Goal: Task Accomplishment & Management: Manage account settings

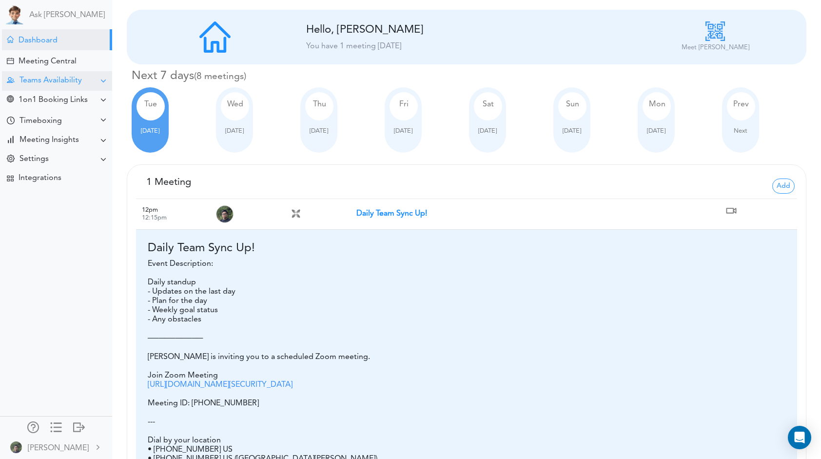
click at [72, 86] on div "Teams Availability" at bounding box center [57, 80] width 110 height 19
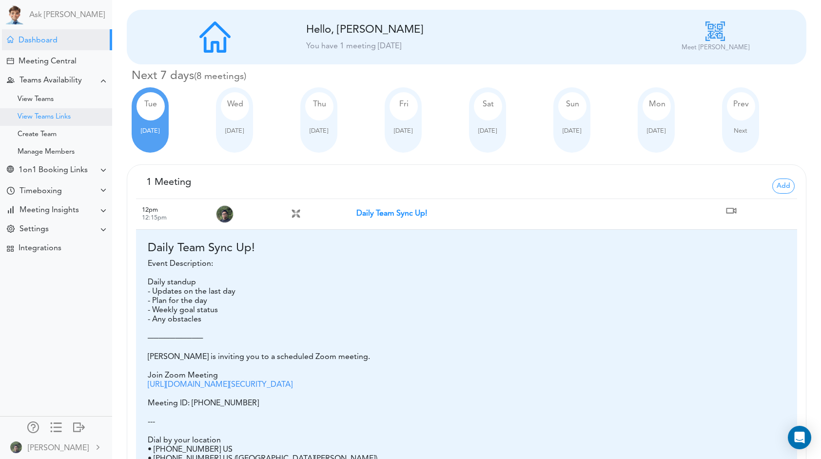
click at [74, 115] on div "View Teams Links" at bounding box center [56, 117] width 112 height 18
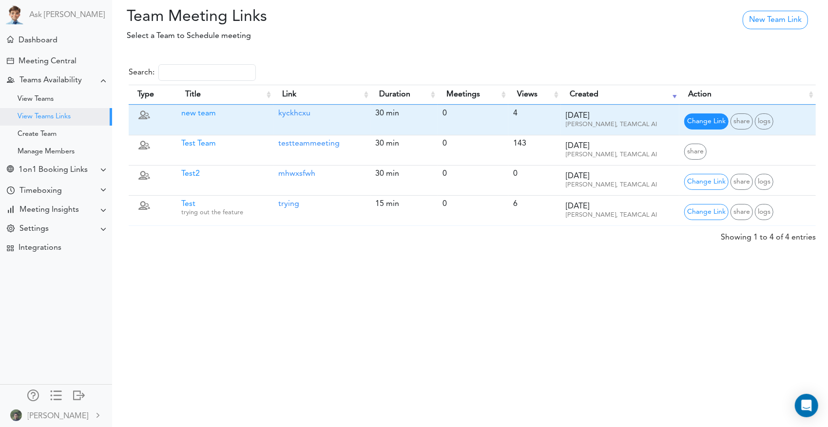
click at [710, 124] on span "Change Link" at bounding box center [706, 122] width 44 height 16
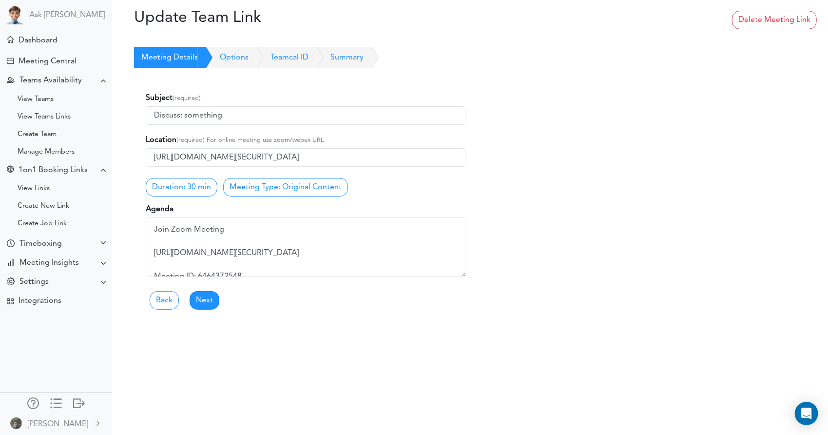
drag, startPoint x: 229, startPoint y: 62, endPoint x: 239, endPoint y: 79, distance: 19.5
click at [229, 62] on link "Options" at bounding box center [223, 57] width 51 height 21
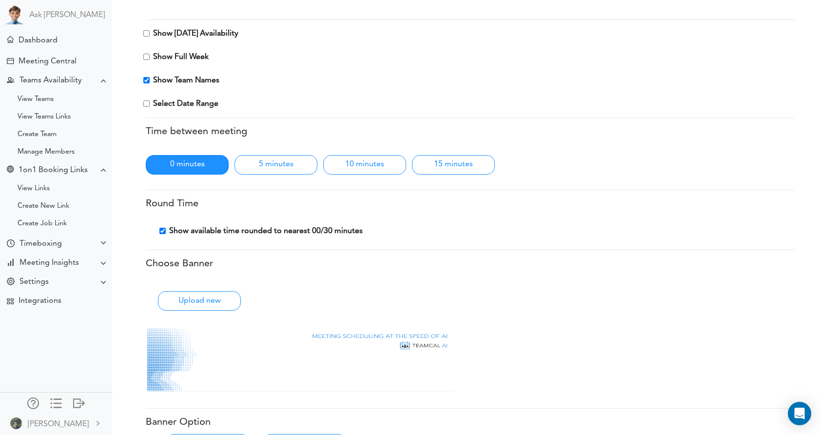
scroll to position [274, 0]
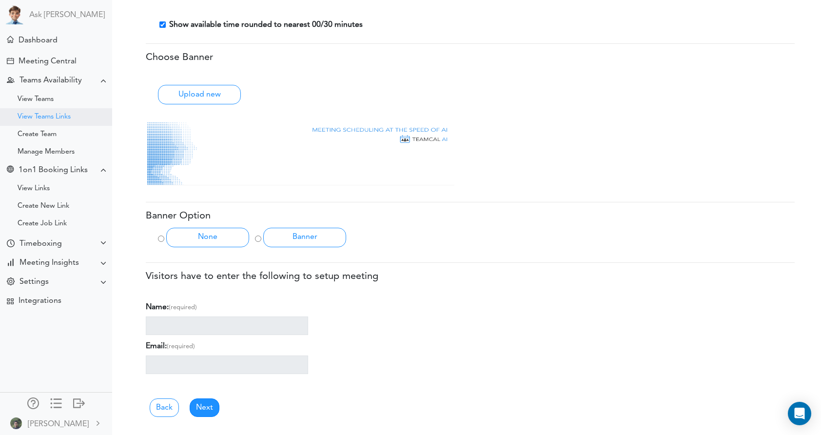
click at [57, 116] on div "View Teams Links" at bounding box center [44, 117] width 53 height 5
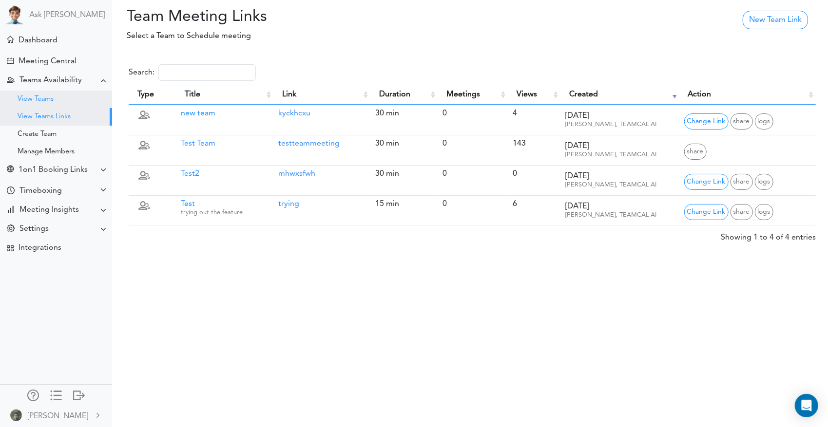
click at [60, 102] on div "View Teams" at bounding box center [56, 100] width 112 height 18
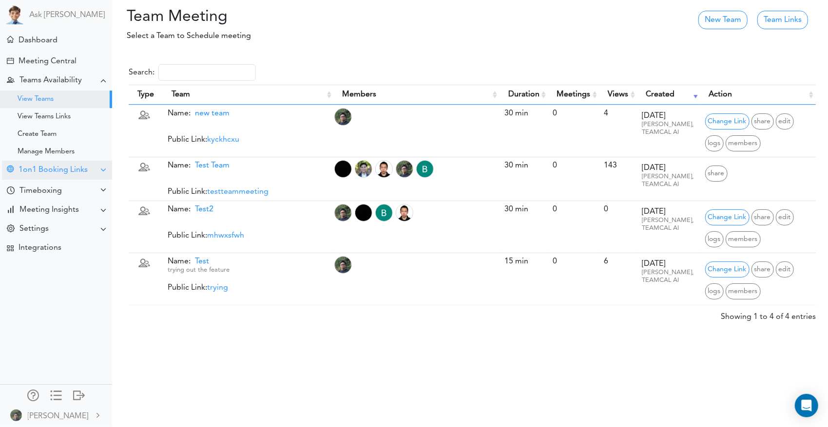
click at [89, 172] on div "1on1 Booking Links" at bounding box center [57, 170] width 110 height 19
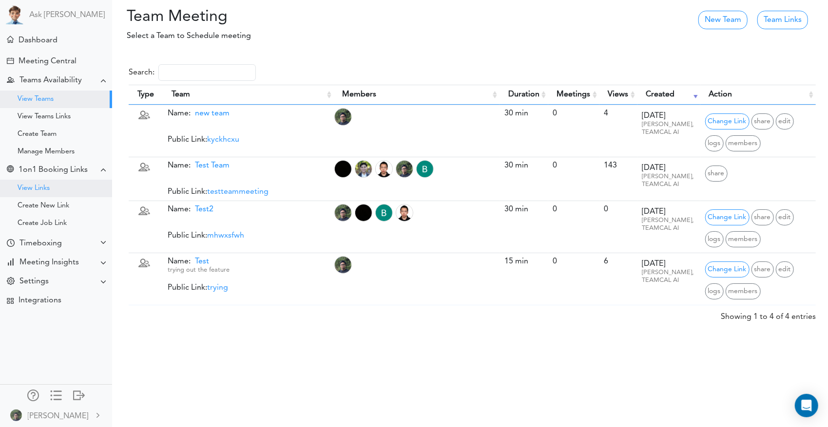
click at [65, 194] on div "View Links" at bounding box center [56, 189] width 112 height 18
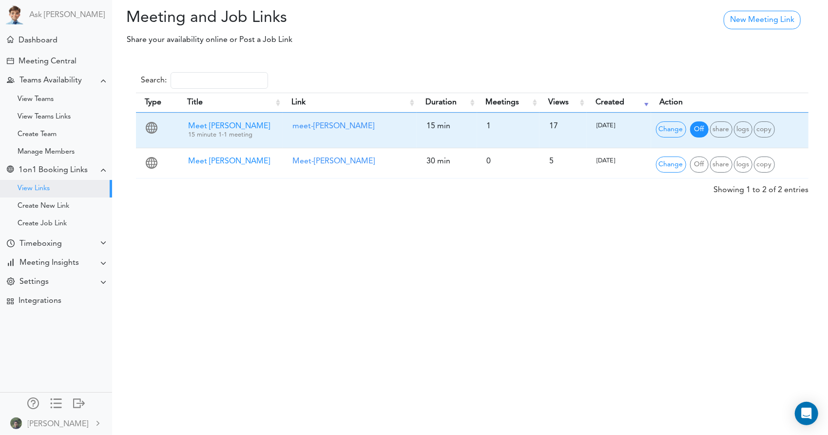
click at [698, 131] on span "Off" at bounding box center [699, 129] width 19 height 16
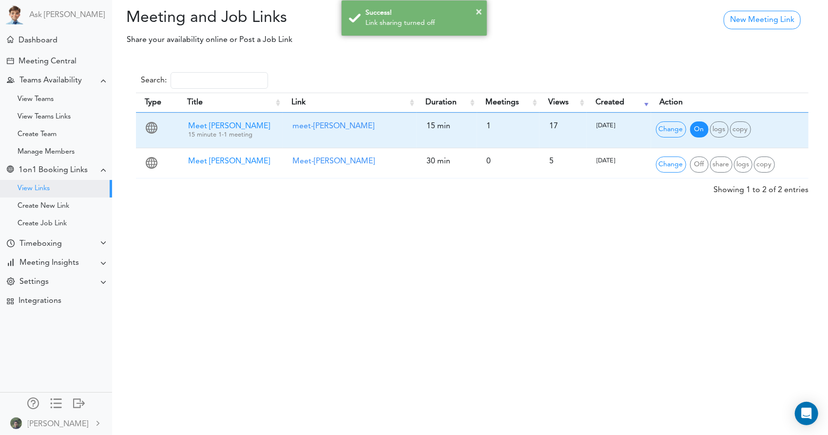
click at [697, 129] on span "On" at bounding box center [699, 129] width 19 height 16
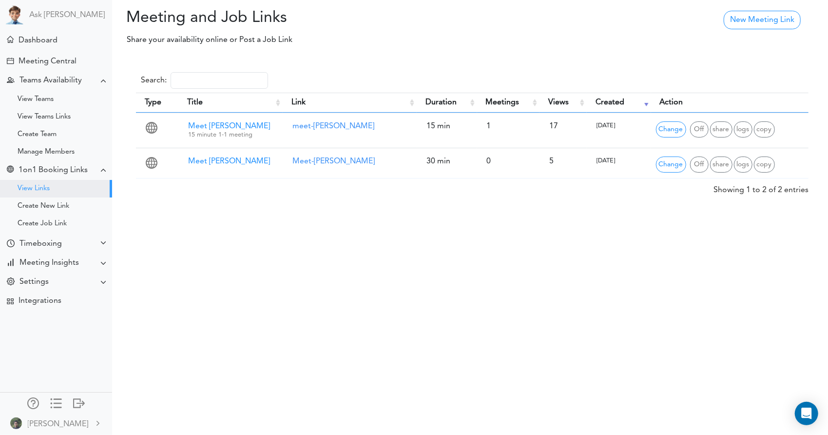
click at [594, 261] on div "Meeting and Job Links Processing... Please wait. New Meeting Link Share your av…" at bounding box center [414, 217] width 828 height 435
click at [60, 99] on div "View Teams" at bounding box center [56, 100] width 112 height 18
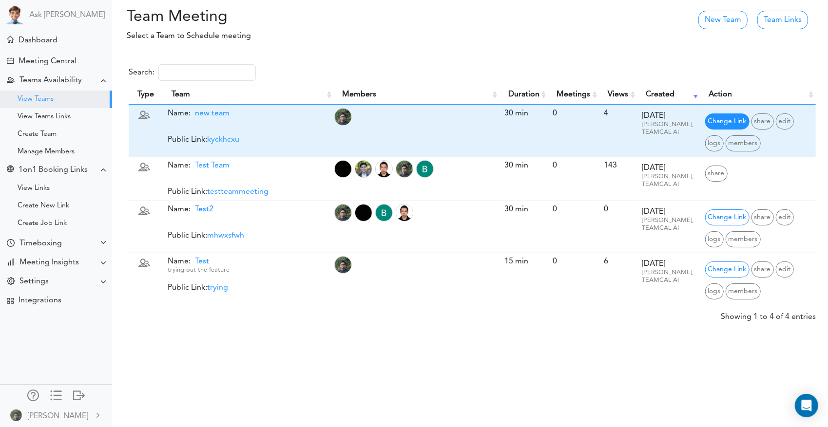
click at [723, 119] on span "Change Link" at bounding box center [727, 122] width 44 height 16
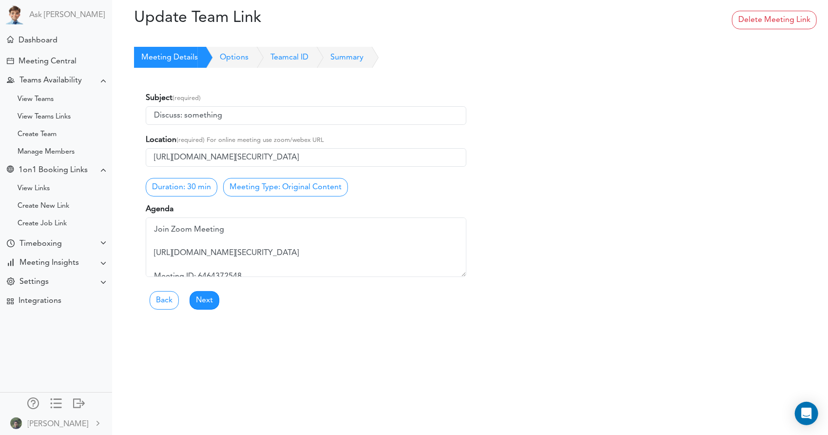
drag, startPoint x: 244, startPoint y: 58, endPoint x: 263, endPoint y: 70, distance: 22.8
click at [244, 58] on link "Options" at bounding box center [223, 57] width 51 height 21
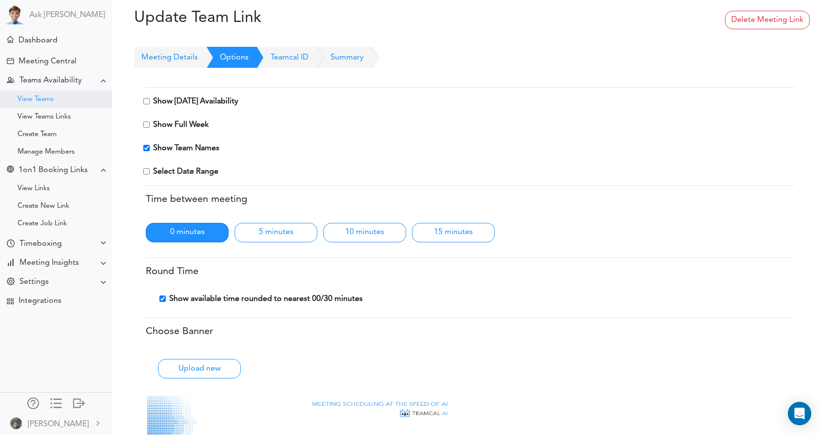
click at [55, 101] on div "View Teams" at bounding box center [56, 100] width 112 height 18
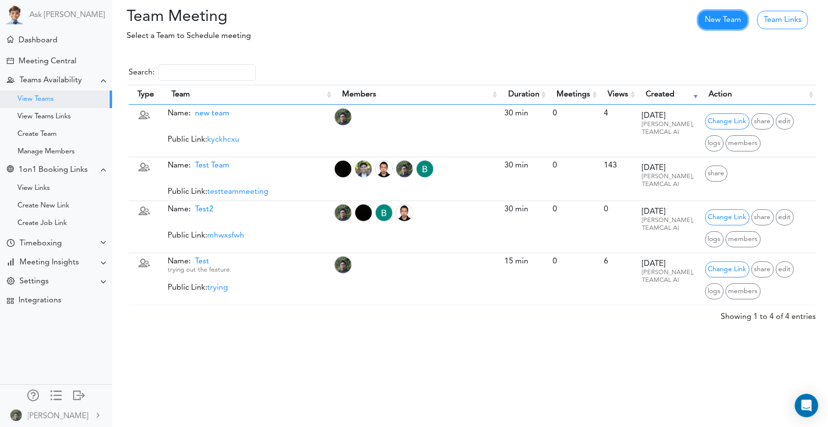
click at [736, 21] on link "New Team" at bounding box center [722, 20] width 49 height 19
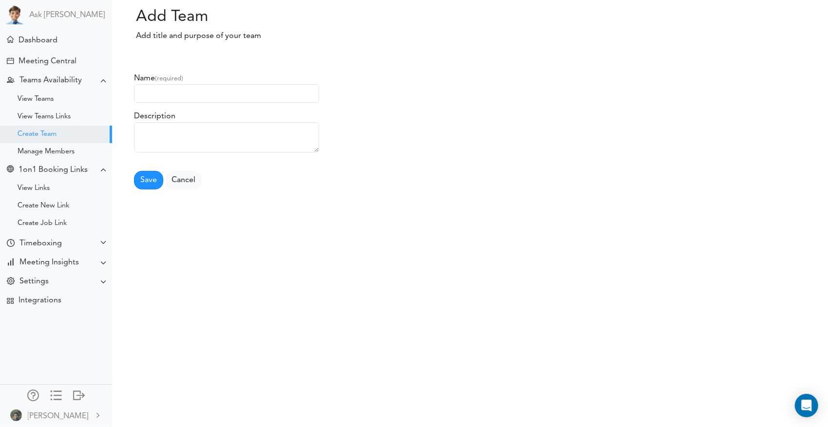
click at [208, 96] on input "text" at bounding box center [226, 93] width 185 height 19
type input "something"
click at [140, 179] on button "Save" at bounding box center [148, 180] width 29 height 19
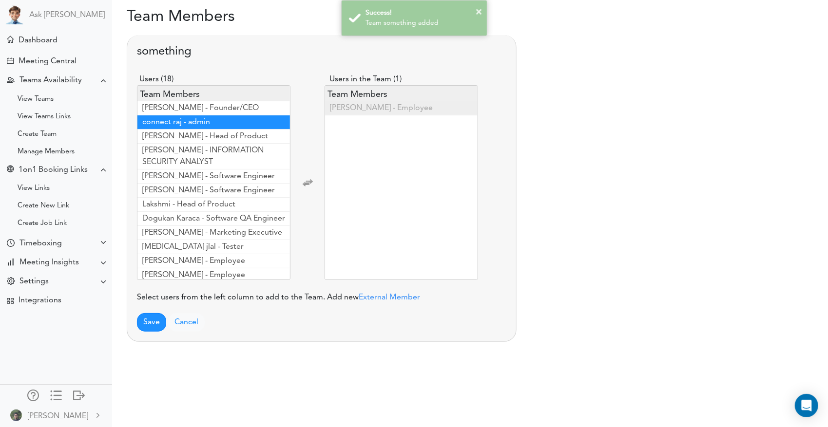
scroll to position [99, 0]
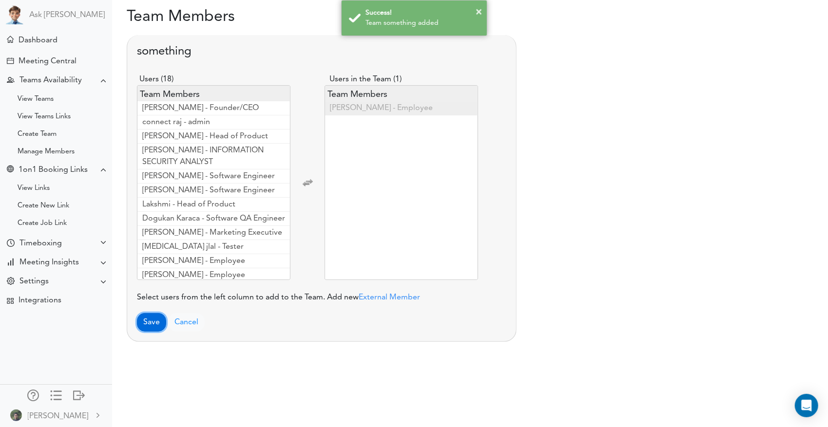
drag, startPoint x: 153, startPoint y: 321, endPoint x: 296, endPoint y: 260, distance: 155.9
click at [153, 321] on button "Save" at bounding box center [151, 322] width 29 height 19
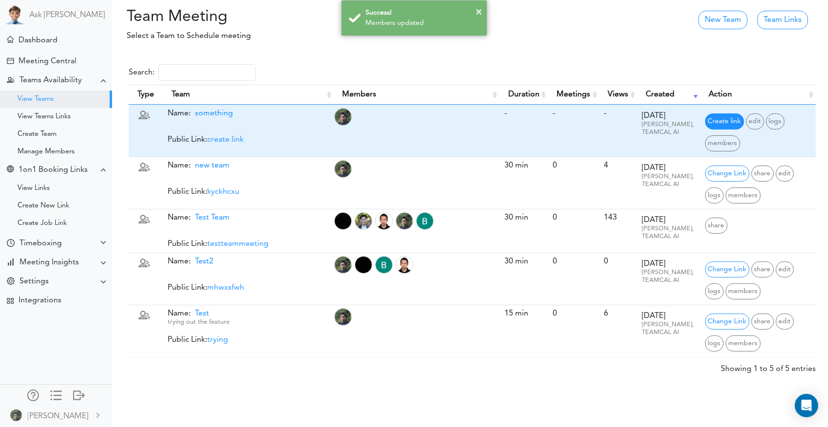
click at [728, 122] on span "Create link" at bounding box center [724, 122] width 39 height 16
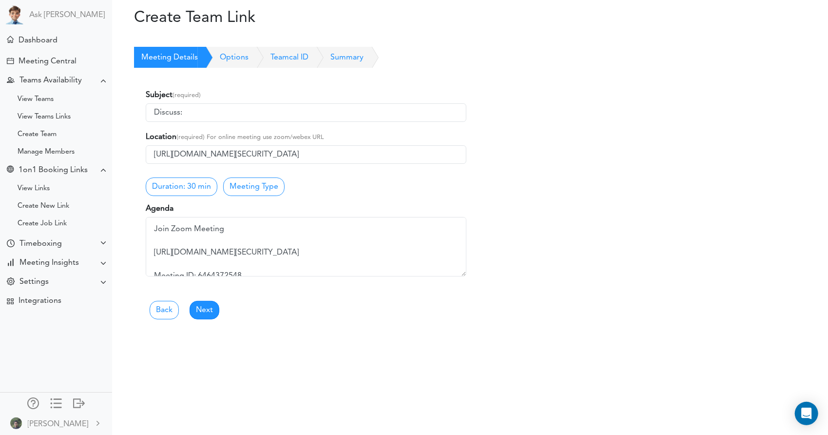
click at [233, 53] on link "Options" at bounding box center [223, 57] width 51 height 21
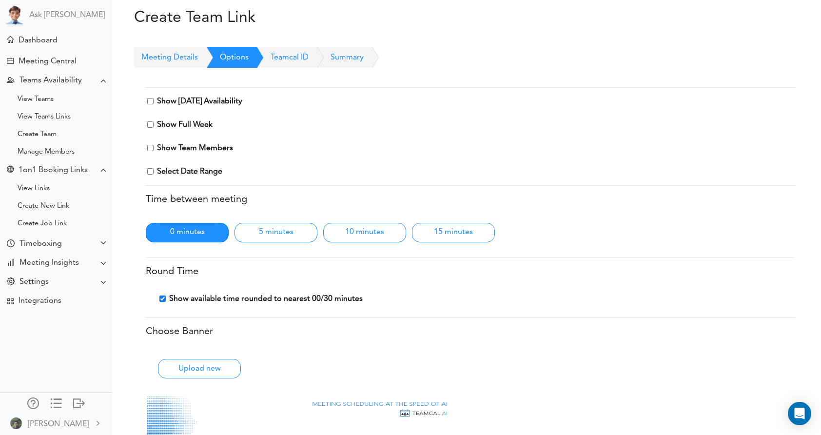
click at [289, 55] on link "Teamcal ID" at bounding box center [279, 57] width 60 height 21
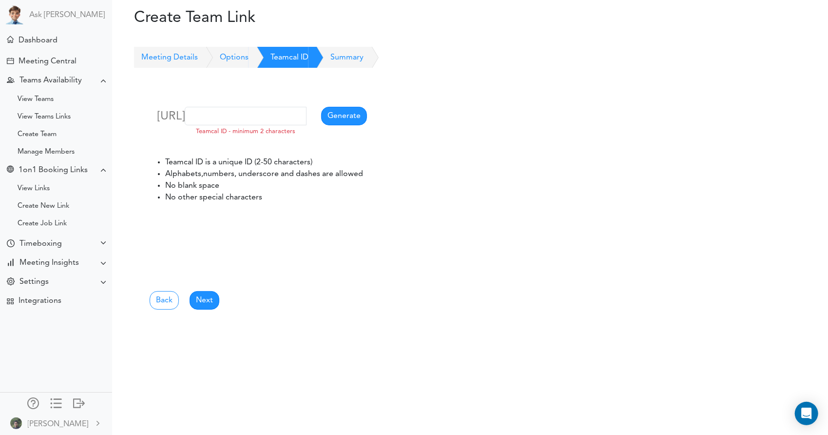
drag, startPoint x: 337, startPoint y: 56, endPoint x: 233, endPoint y: 57, distance: 104.3
click at [336, 56] on link "Summary" at bounding box center [336, 57] width 55 height 21
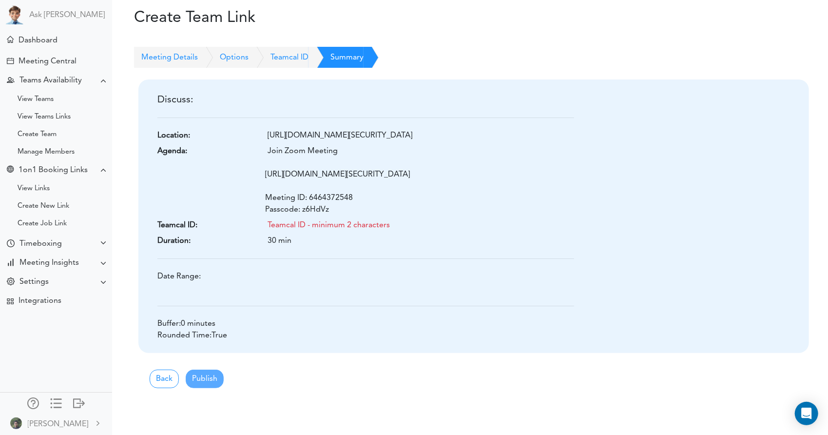
click at [226, 58] on link "Options" at bounding box center [223, 57] width 51 height 21
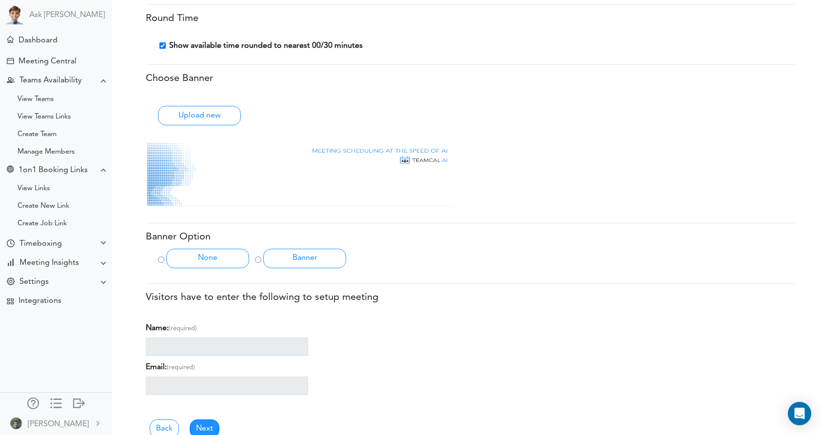
scroll to position [274, 0]
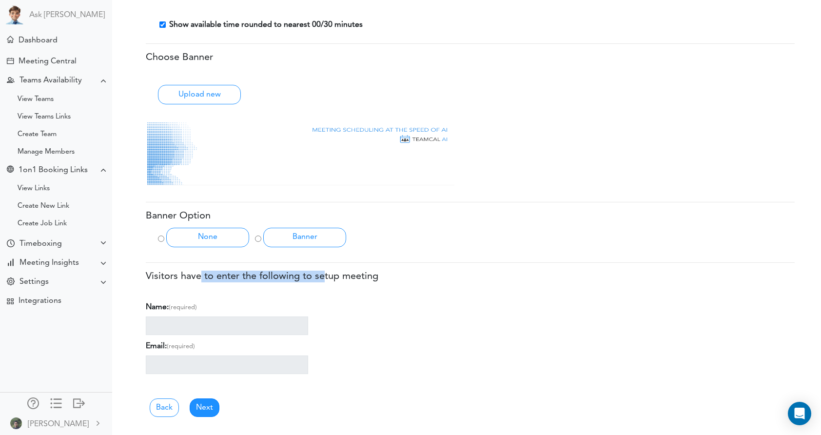
drag, startPoint x: 199, startPoint y: 277, endPoint x: 329, endPoint y: 279, distance: 129.2
click at [329, 279] on h5 "Visitors have to enter the following to setup meeting" at bounding box center [470, 277] width 649 height 12
drag, startPoint x: 329, startPoint y: 279, endPoint x: 279, endPoint y: 302, distance: 54.3
click at [280, 302] on div "Name: (required) Email: (required)" at bounding box center [470, 336] width 649 height 76
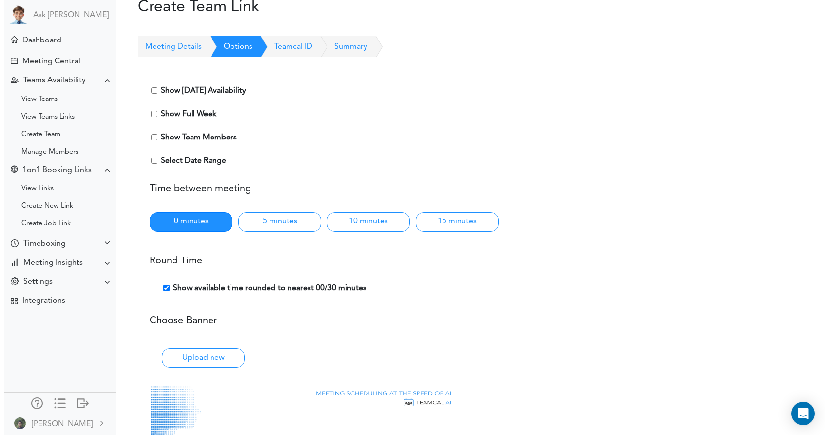
scroll to position [0, 0]
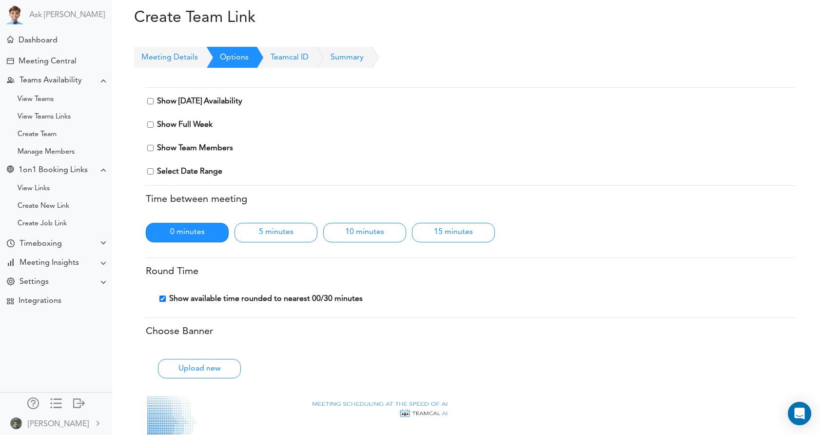
click at [169, 58] on link "Meeting Details" at bounding box center [166, 57] width 64 height 21
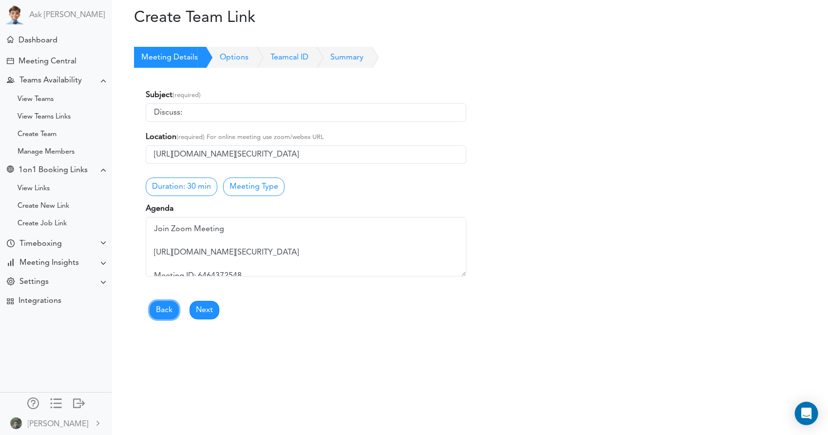
click at [167, 310] on link "Back" at bounding box center [164, 310] width 29 height 19
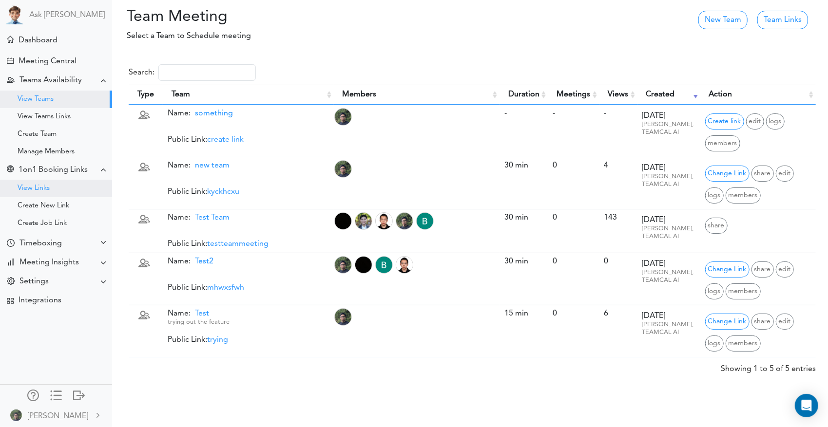
click at [58, 191] on div "View Links" at bounding box center [56, 189] width 112 height 18
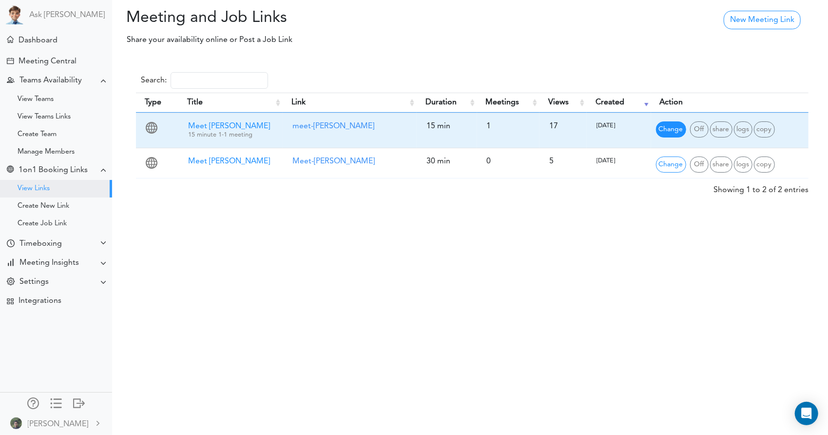
click at [673, 131] on span "Change" at bounding box center [671, 129] width 30 height 16
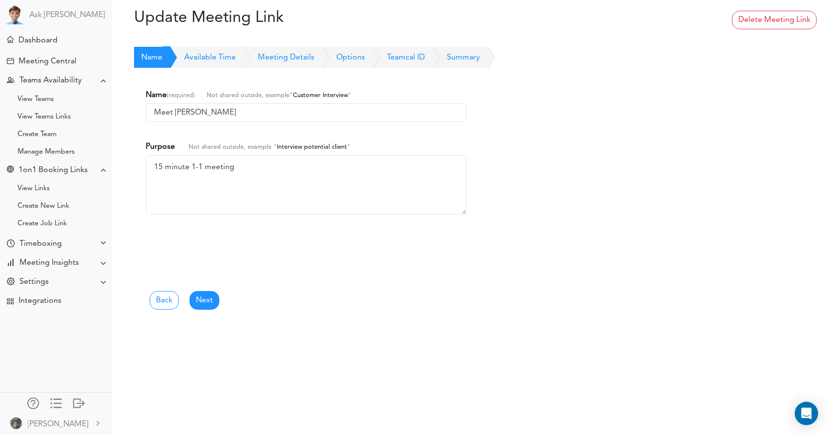
click at [283, 55] on link "Meeting Details" at bounding box center [275, 57] width 78 height 21
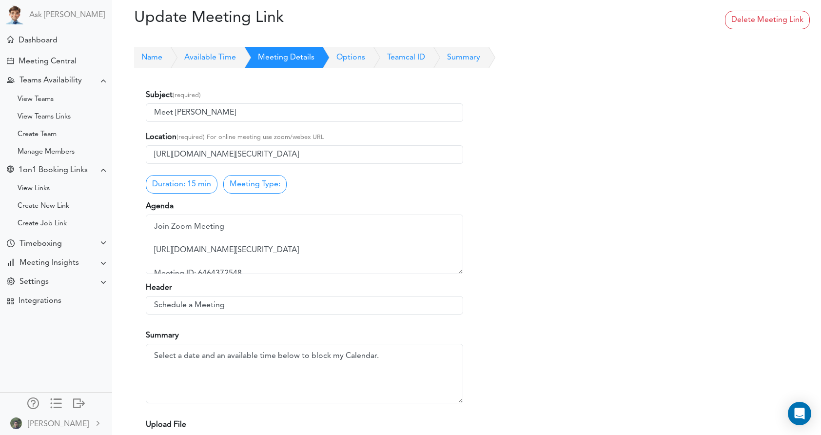
click at [365, 57] on link "Options" at bounding box center [339, 57] width 51 height 21
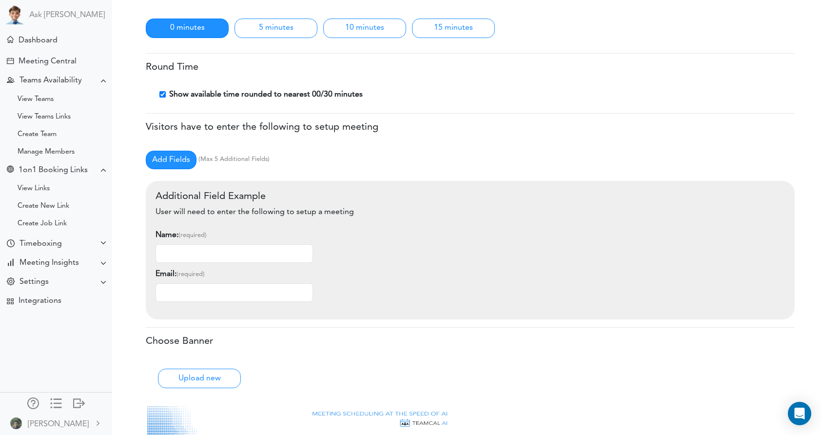
scroll to position [214, 0]
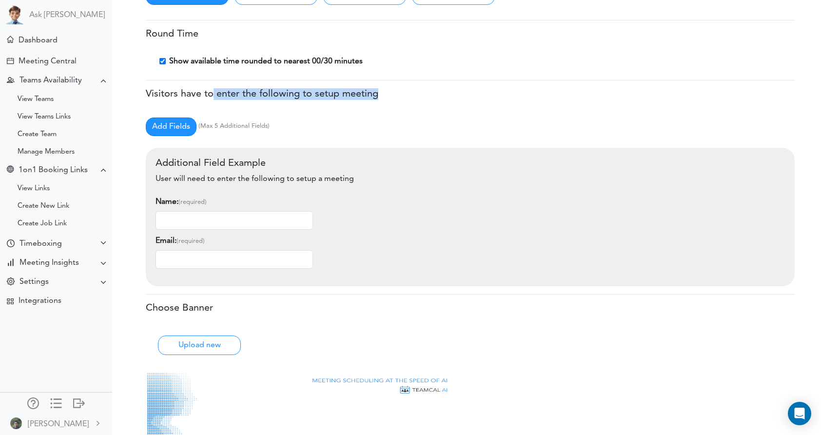
drag, startPoint x: 216, startPoint y: 92, endPoint x: 389, endPoint y: 90, distance: 173.5
click at [389, 90] on h5 "Visitors have to enter the following to setup meeting" at bounding box center [470, 94] width 649 height 12
drag, startPoint x: 389, startPoint y: 90, endPoint x: 273, endPoint y: 126, distance: 122.1
click at [285, 122] on div "Add Fields (Max 5 Additional Fields)" at bounding box center [470, 126] width 649 height 20
drag, startPoint x: 276, startPoint y: 128, endPoint x: 207, endPoint y: 130, distance: 69.2
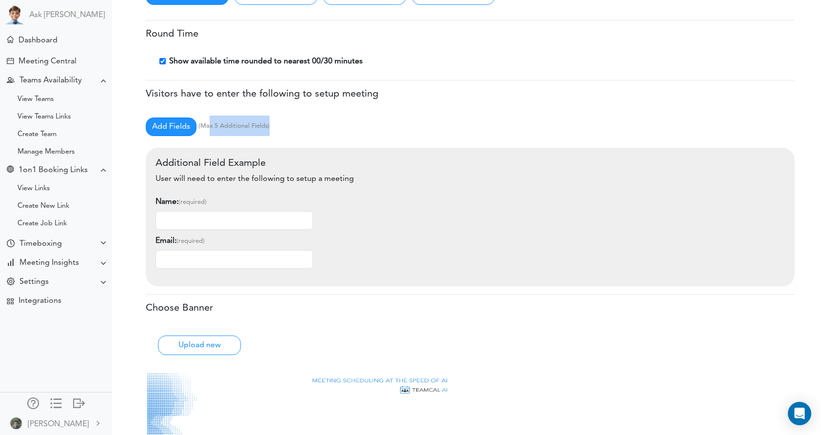
click at [207, 130] on div "Add Fields (Max 5 Additional Fields)" at bounding box center [470, 126] width 649 height 20
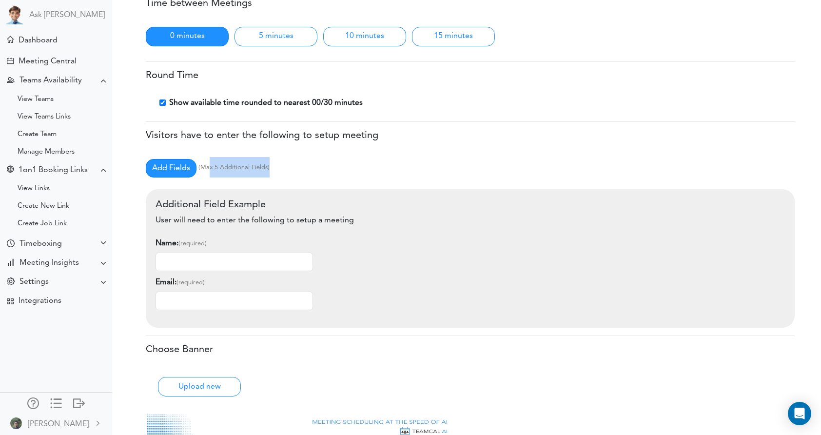
scroll to position [165, 0]
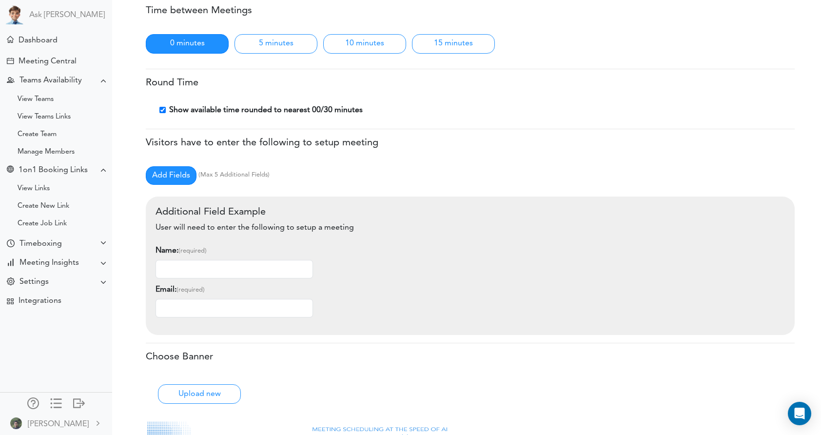
click at [326, 158] on div "Show Today's Availability Show Full Week Select Date Range - Time between Meeti…" at bounding box center [470, 256] width 672 height 706
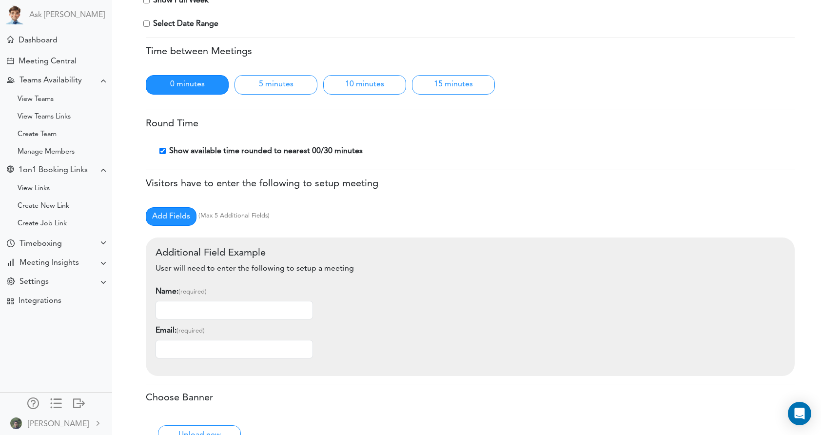
scroll to position [116, 0]
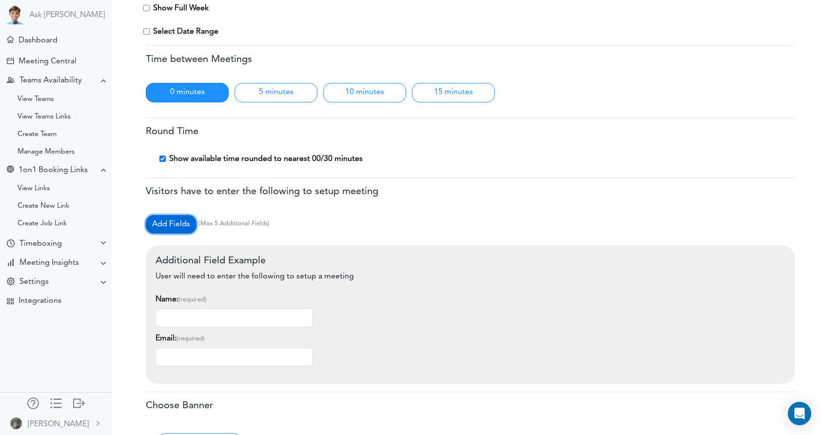
click at [170, 225] on link "Add Fields" at bounding box center [171, 224] width 51 height 19
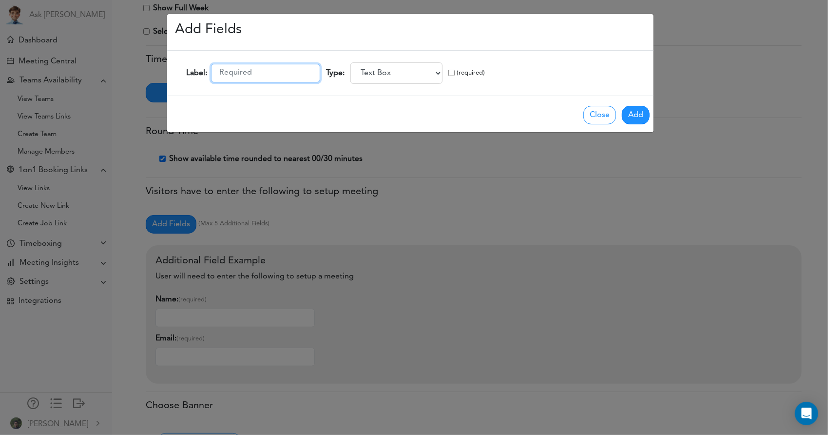
click at [270, 74] on input "text" at bounding box center [265, 73] width 109 height 19
click at [375, 74] on select "Text Box Comment Box Dropdown Option" at bounding box center [396, 72] width 92 height 21
click at [464, 99] on div "Close Add" at bounding box center [410, 114] width 486 height 37
click at [264, 78] on input "text" at bounding box center [265, 73] width 109 height 19
click at [374, 72] on select "Text Box Comment Box Dropdown Option" at bounding box center [396, 72] width 92 height 21
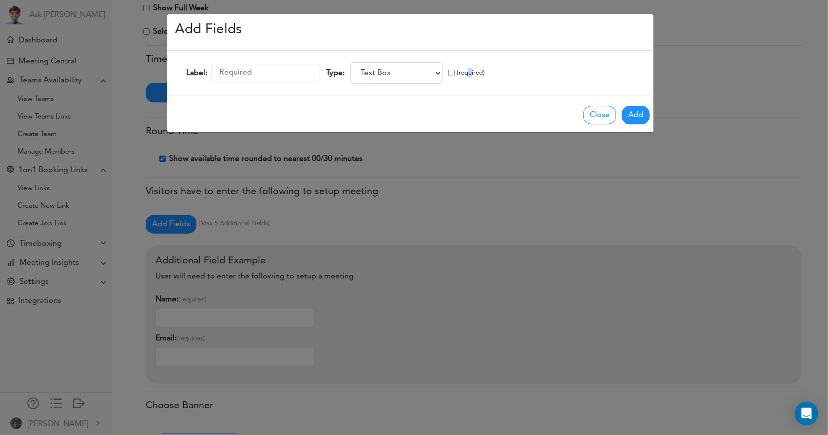
click at [459, 77] on small "(required)" at bounding box center [471, 72] width 28 height 9
drag, startPoint x: 459, startPoint y: 77, endPoint x: 434, endPoint y: 90, distance: 27.9
click at [434, 90] on div "Label: Type: Text Box Comment Box Dropdown Option (required)" at bounding box center [410, 73] width 486 height 45
click at [605, 118] on button "Close" at bounding box center [599, 115] width 33 height 19
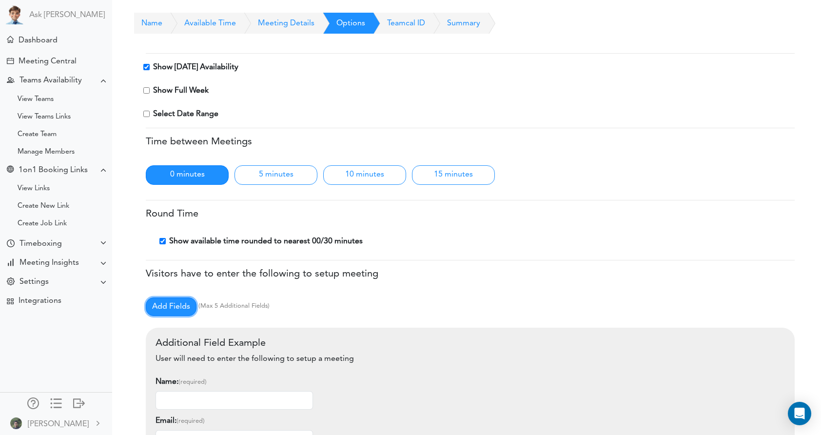
scroll to position [0, 0]
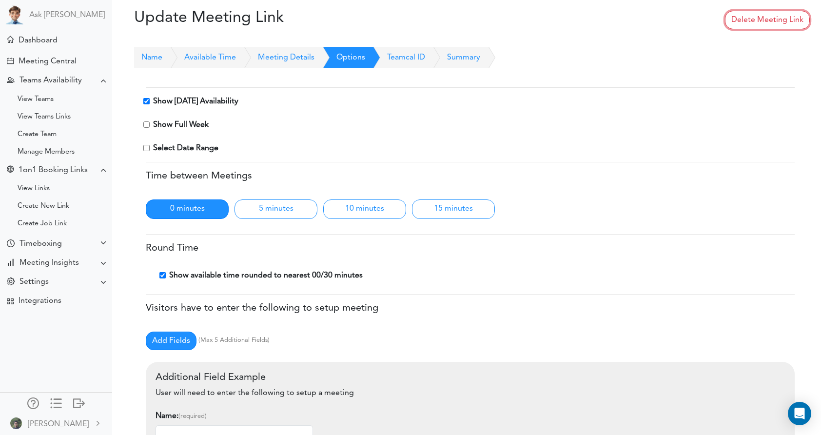
drag, startPoint x: 744, startPoint y: 24, endPoint x: 474, endPoint y: 20, distance: 270.1
click at [744, 24] on link "Delete Meeting Link" at bounding box center [767, 20] width 85 height 19
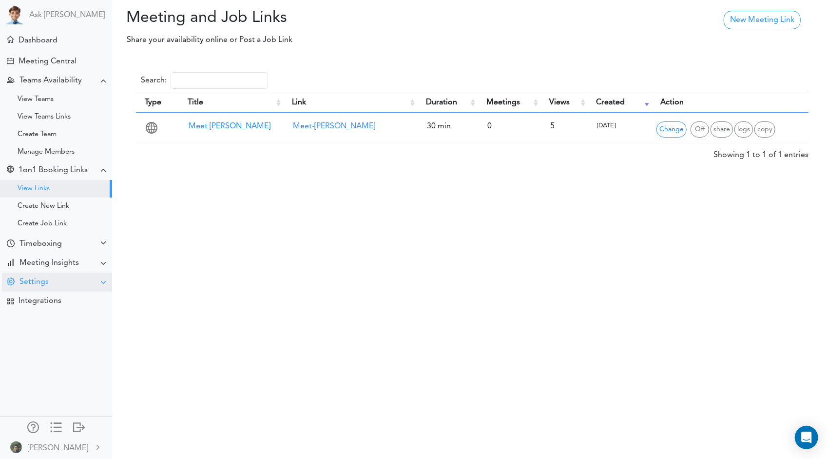
click at [43, 287] on div "Settings" at bounding box center [57, 281] width 110 height 19
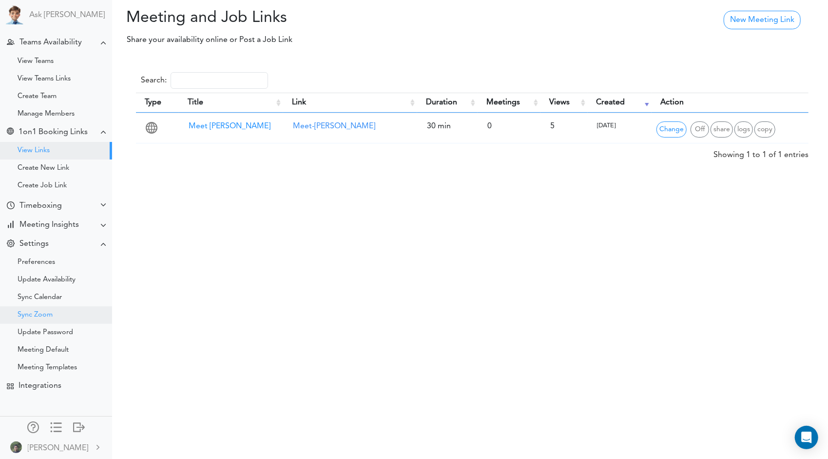
scroll to position [46, 0]
click at [78, 346] on div "Meeting Default" at bounding box center [56, 349] width 112 height 18
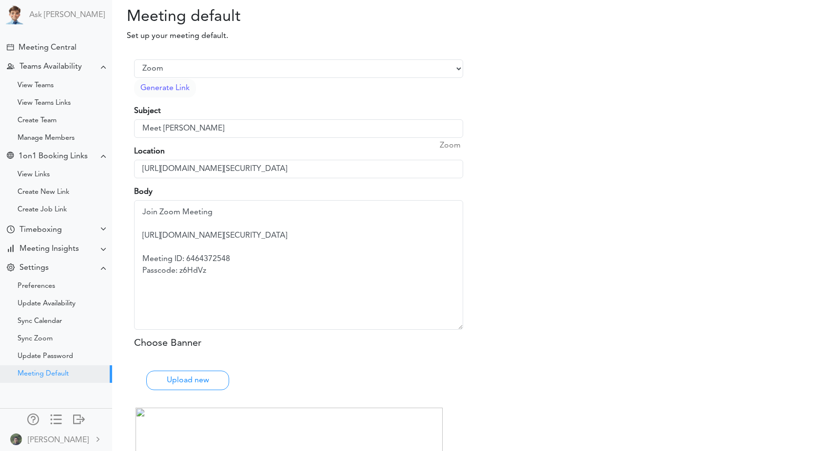
scroll to position [53, 0]
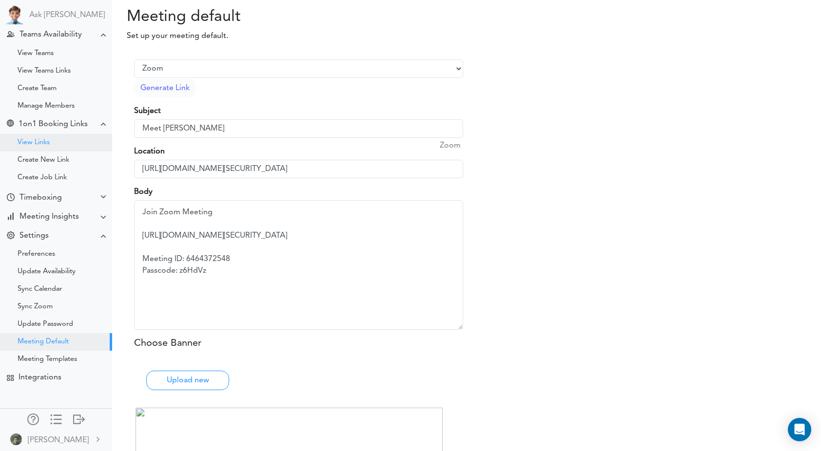
click at [53, 141] on div "View Links" at bounding box center [56, 143] width 112 height 18
